Goal: Task Accomplishment & Management: Manage account settings

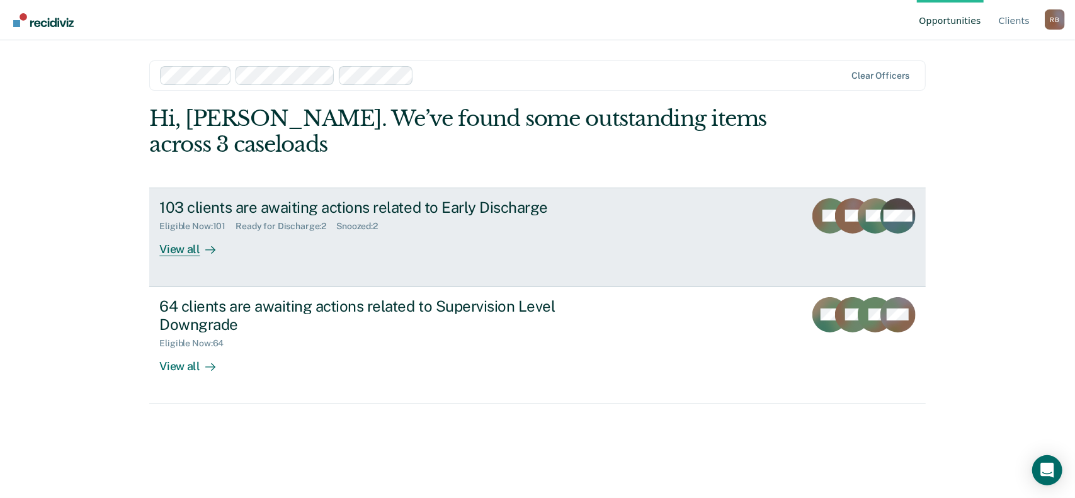
click at [272, 270] on link "103 clients are awaiting actions related to Early Discharge Eligible Now : 101 …" at bounding box center [537, 237] width 776 height 99
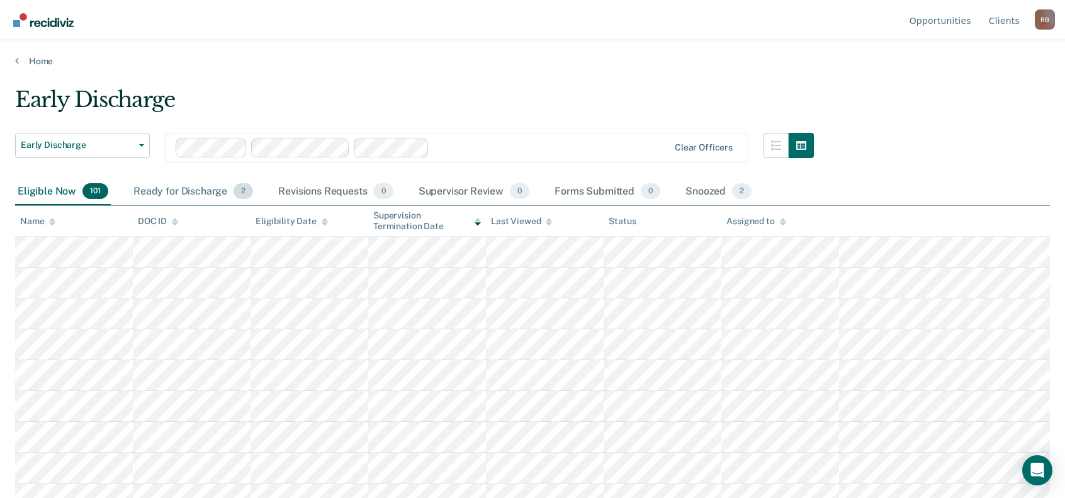
click at [145, 194] on div "Ready for Discharge 2" at bounding box center [193, 192] width 125 height 28
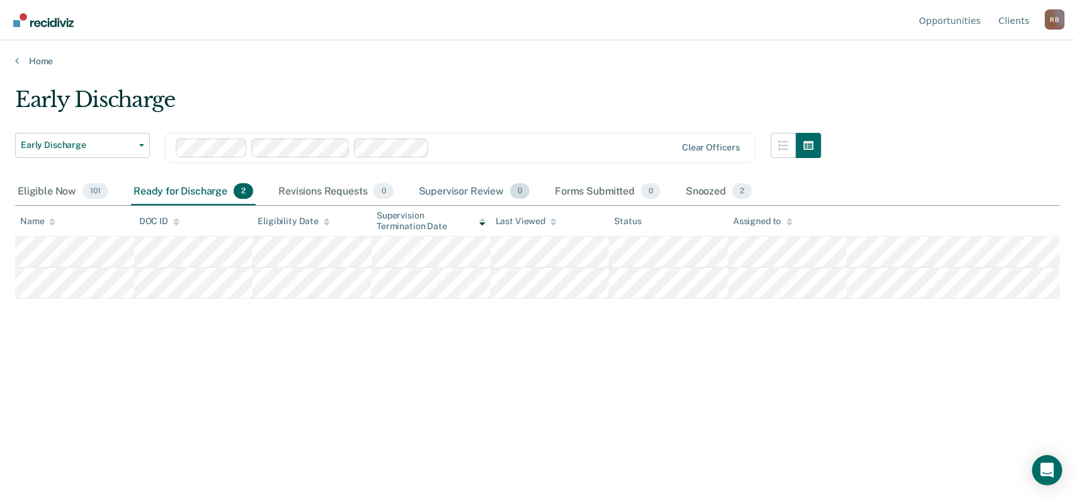
click at [440, 191] on div "Supervisor Review 0" at bounding box center [474, 192] width 116 height 28
